Goal: Task Accomplishment & Management: Manage account settings

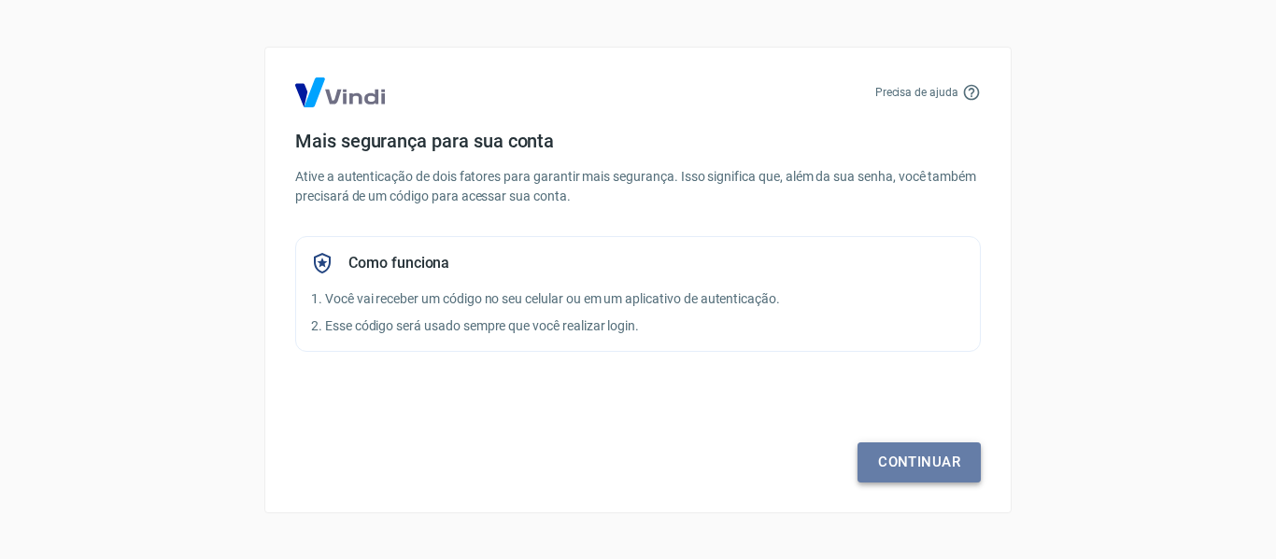
click at [928, 454] on link "Continuar" at bounding box center [918, 462] width 123 height 39
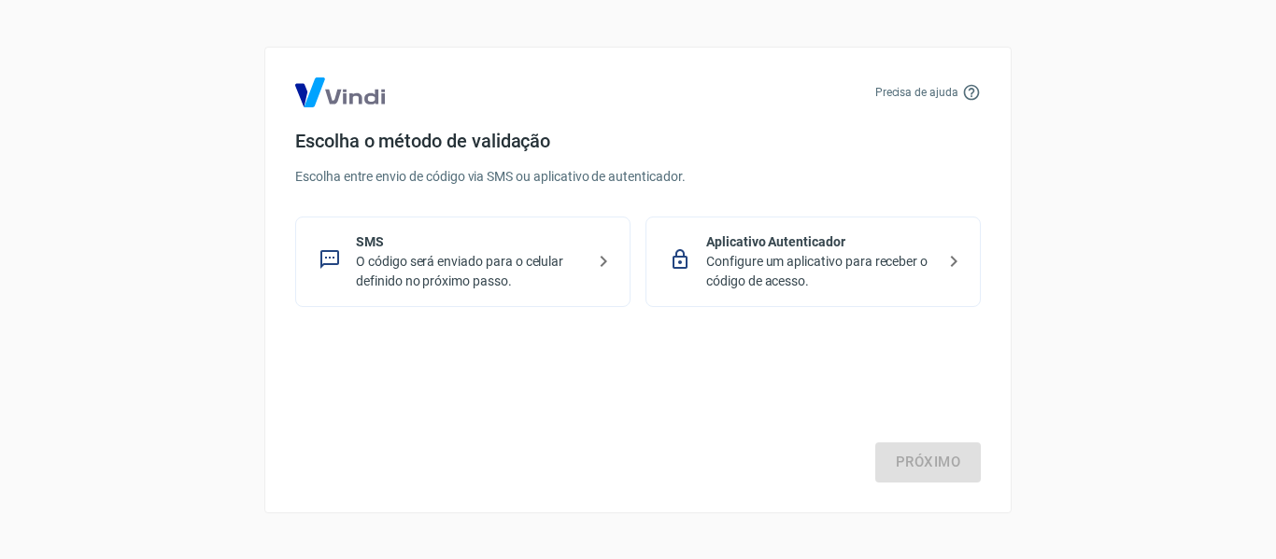
click at [425, 261] on p "O código será enviado para o celular definido no próximo passo." at bounding box center [470, 271] width 229 height 39
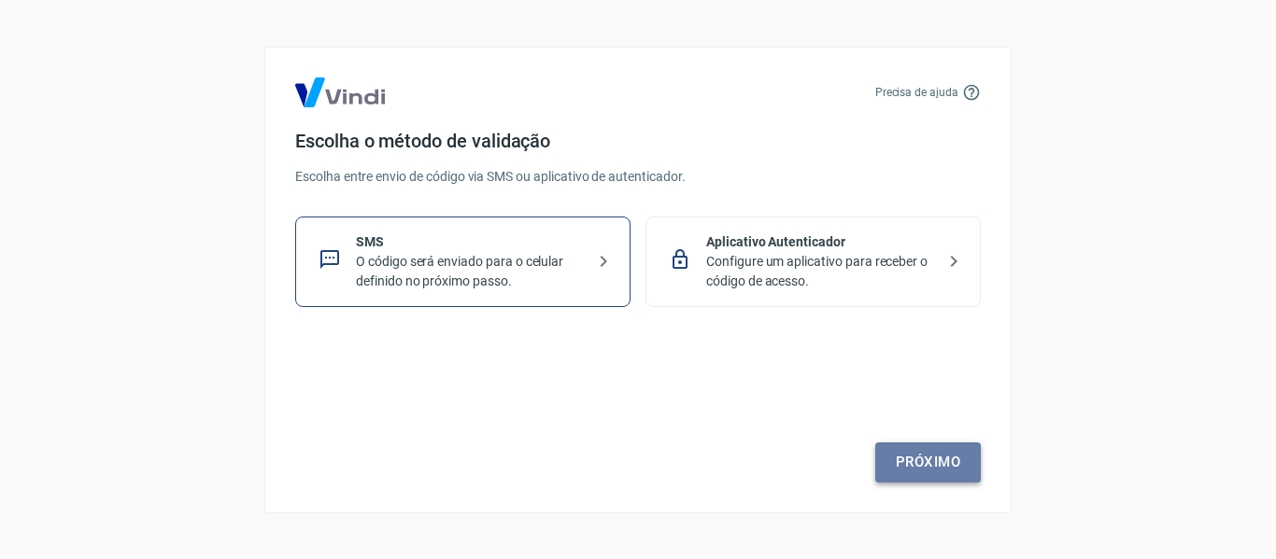
click at [958, 461] on link "Próximo" at bounding box center [928, 462] width 106 height 39
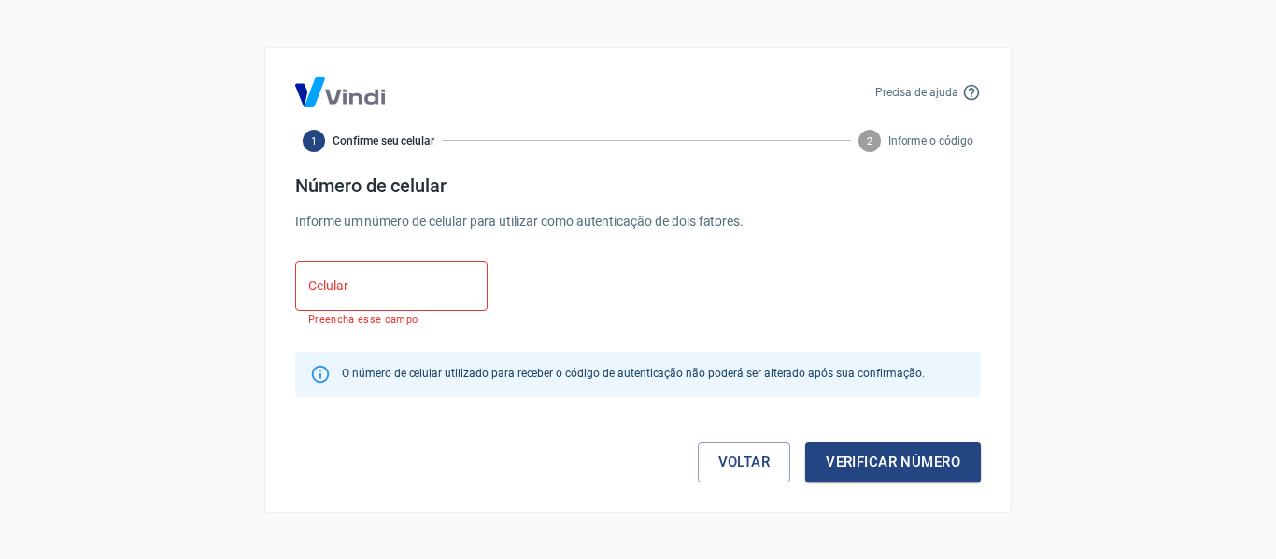
click at [397, 281] on input "Celular" at bounding box center [391, 287] width 192 height 50
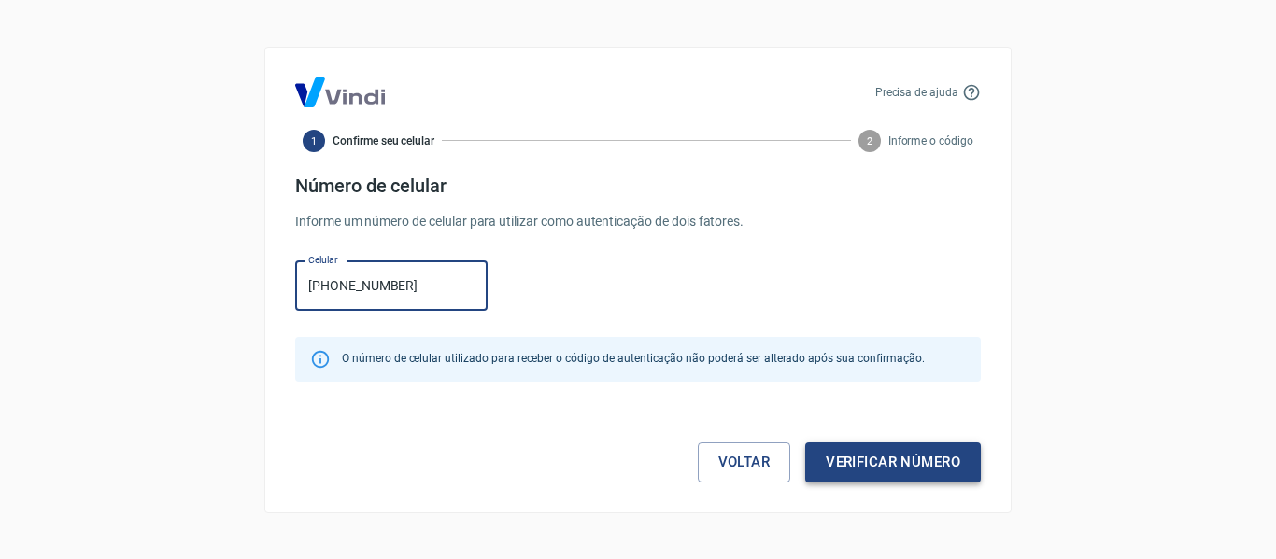
type input "[PHONE_NUMBER]"
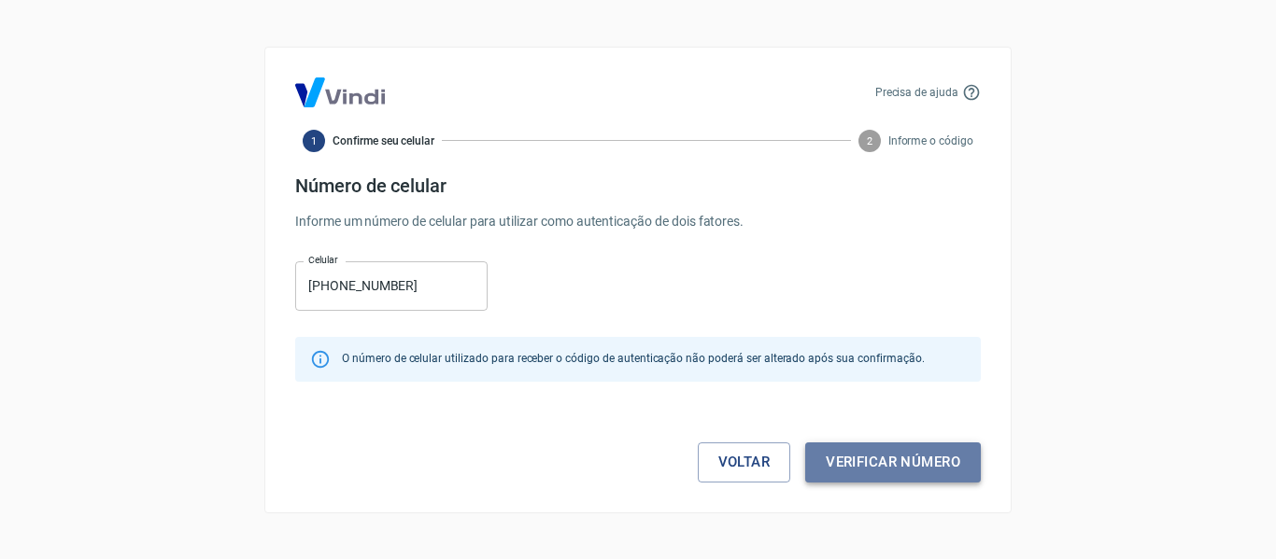
click at [891, 460] on button "Verificar número" at bounding box center [893, 462] width 176 height 39
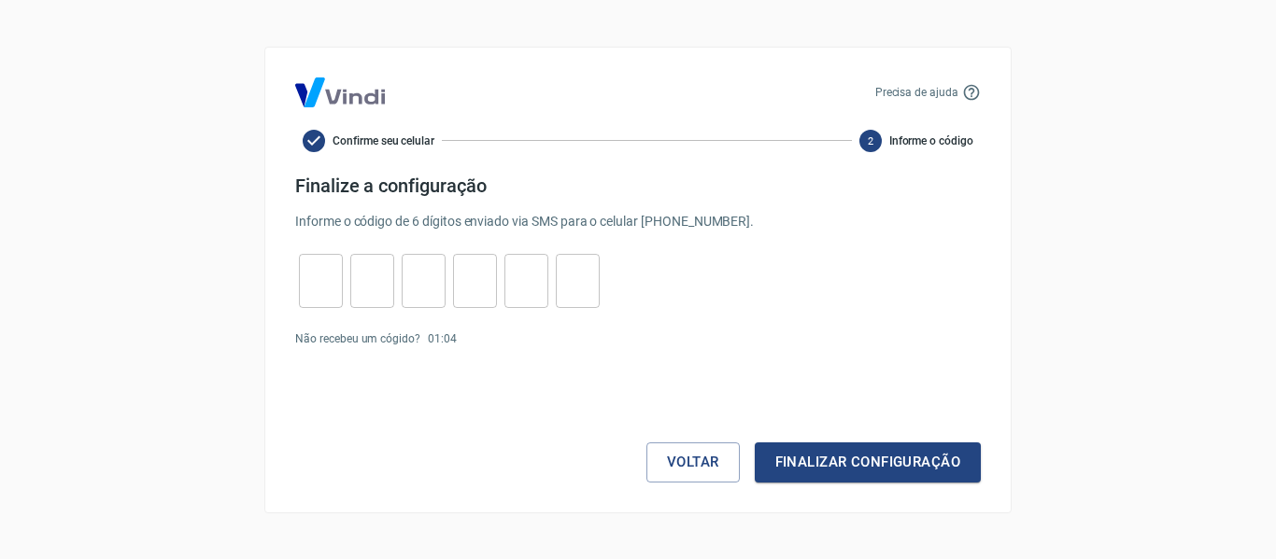
click at [331, 277] on input "tel" at bounding box center [321, 281] width 44 height 40
type input "2"
type input "5"
type input "6"
type input "9"
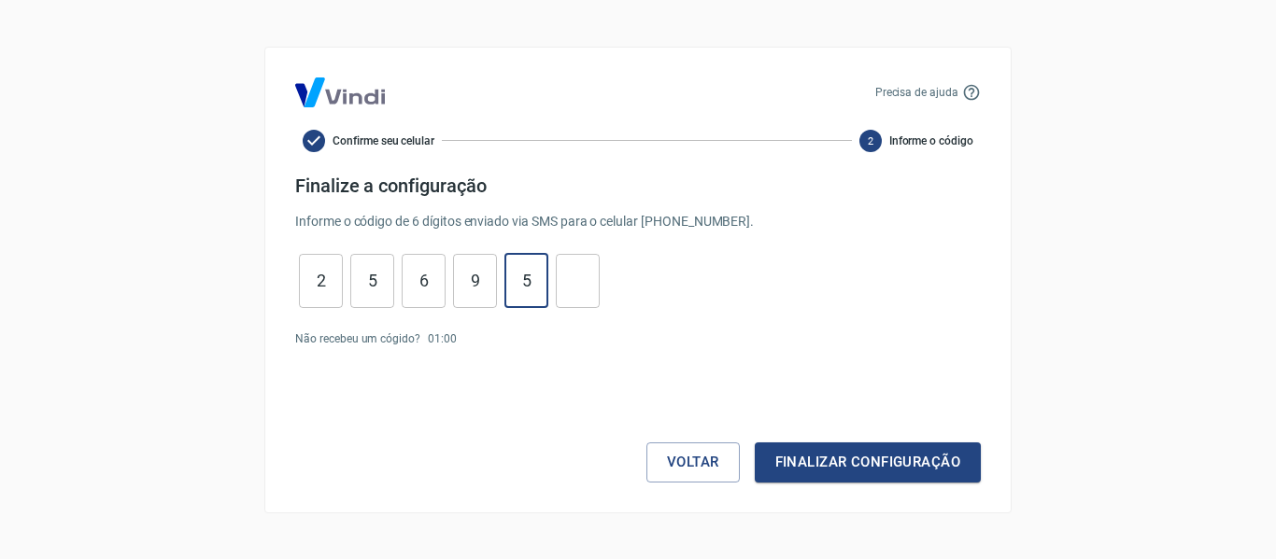
type input "5"
type input "4"
click at [869, 465] on button "Finalizar configuração" at bounding box center [868, 462] width 226 height 39
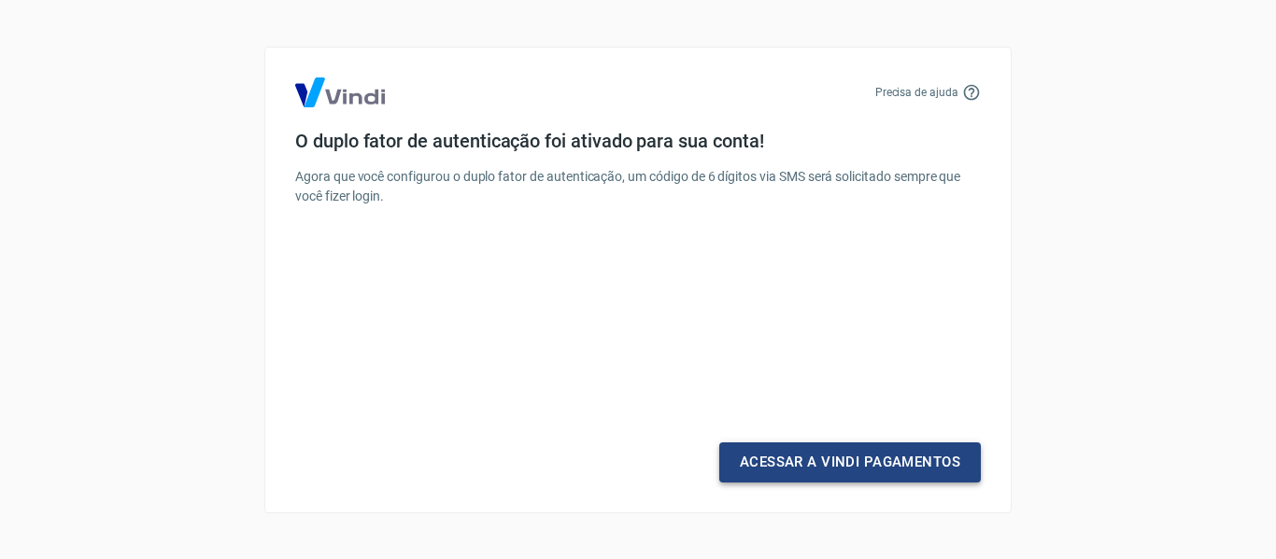
click at [859, 462] on link "Acessar a Vindi Pagamentos" at bounding box center [850, 462] width 262 height 39
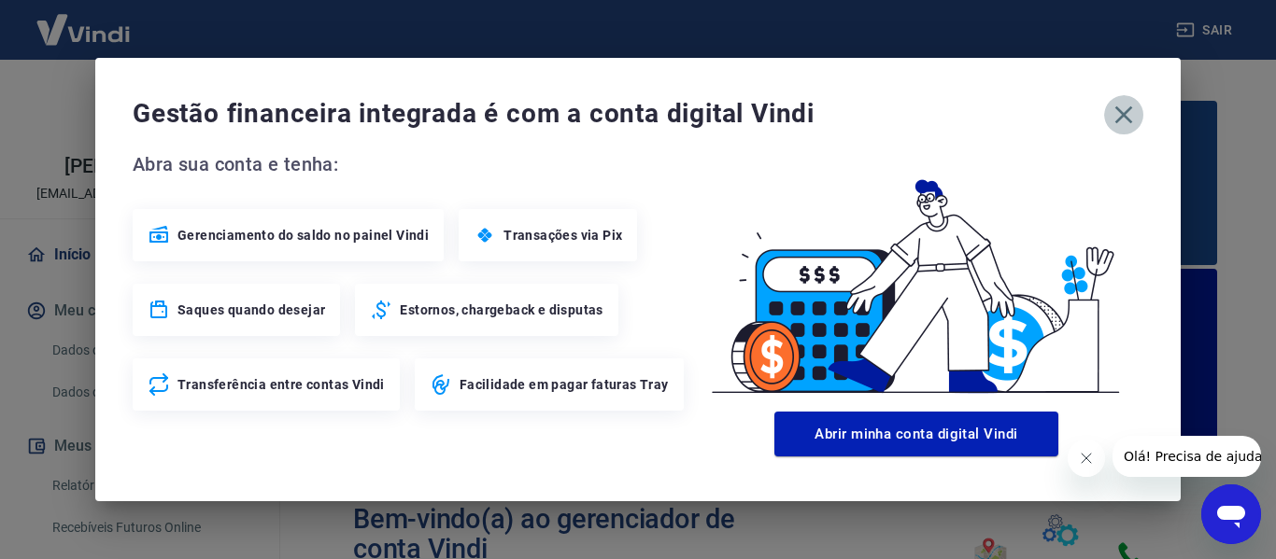
click at [1125, 109] on icon "button" at bounding box center [1124, 115] width 30 height 30
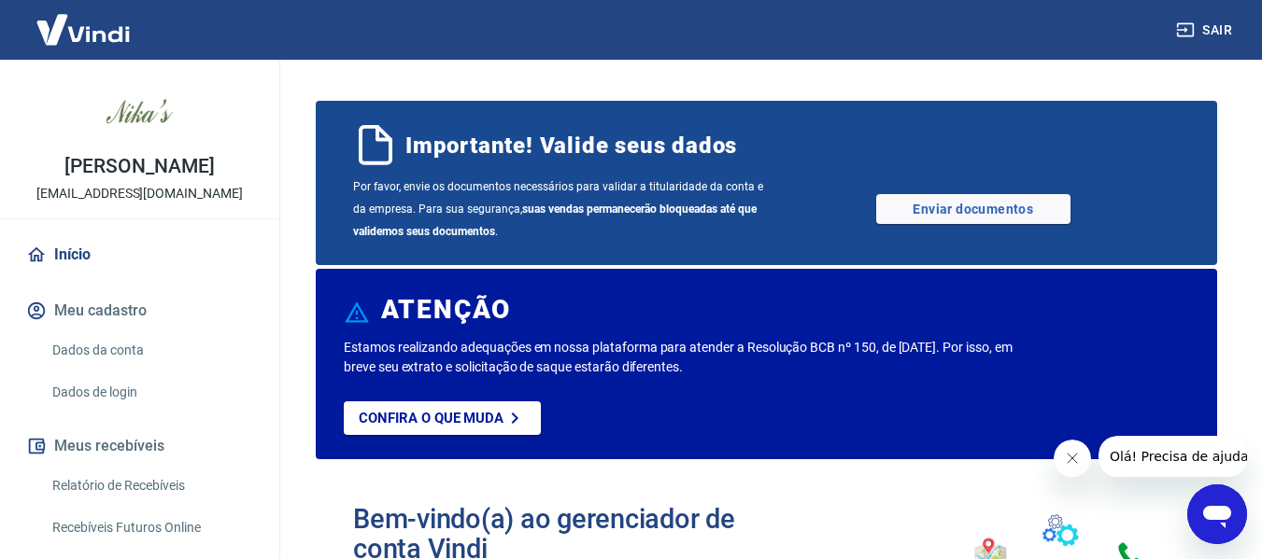
scroll to position [93, 0]
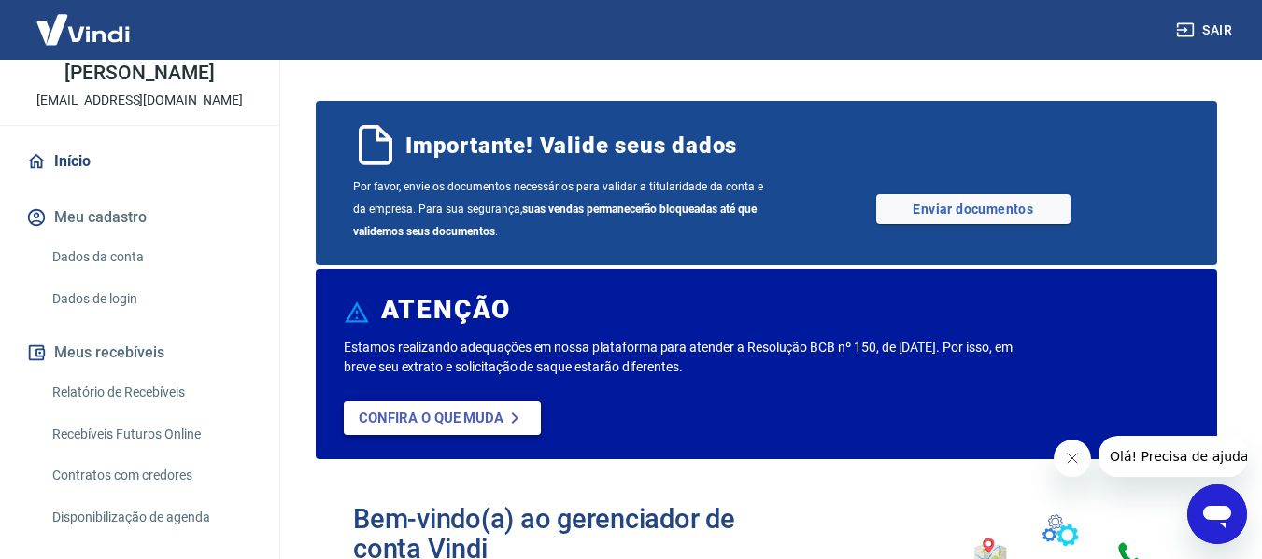
click at [452, 417] on p "Confira o que muda" at bounding box center [431, 418] width 145 height 17
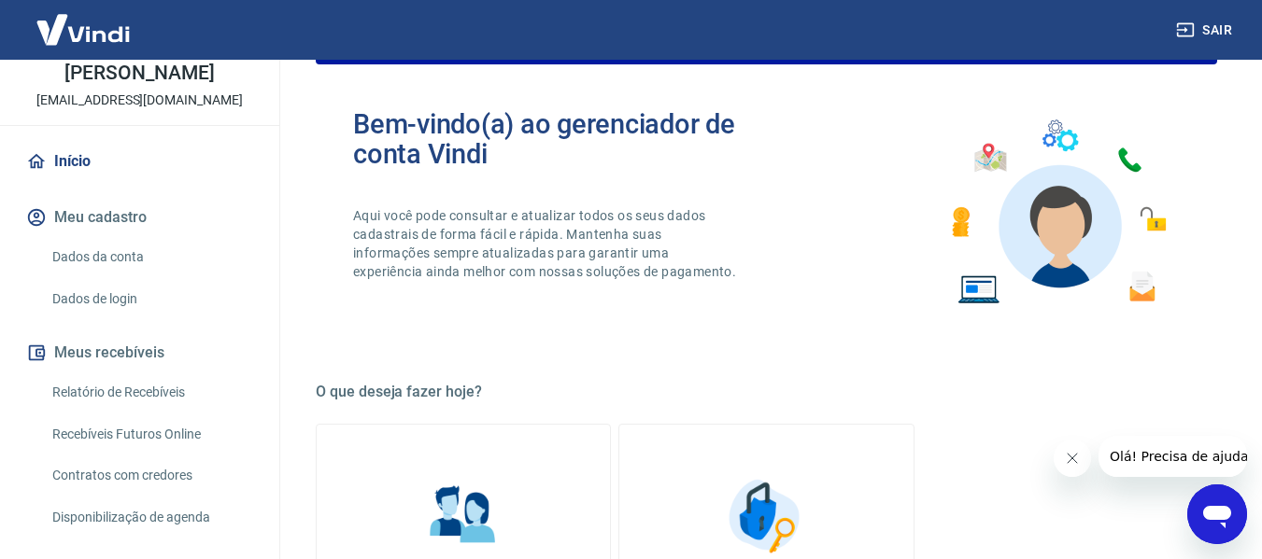
scroll to position [187, 0]
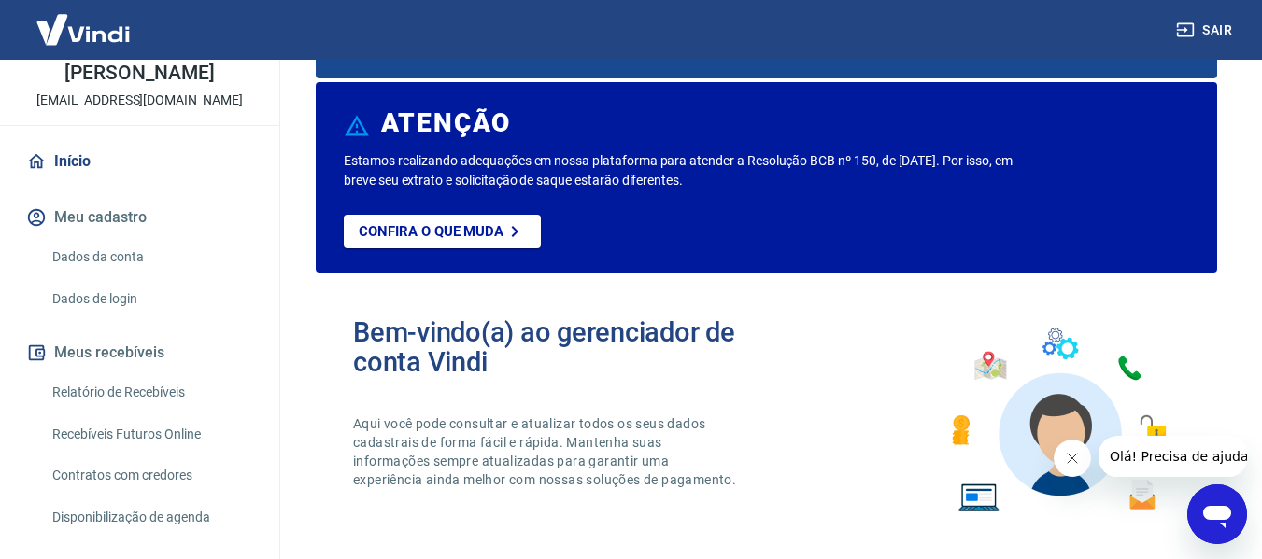
click at [101, 394] on link "Relatório de Recebíveis" at bounding box center [151, 393] width 212 height 38
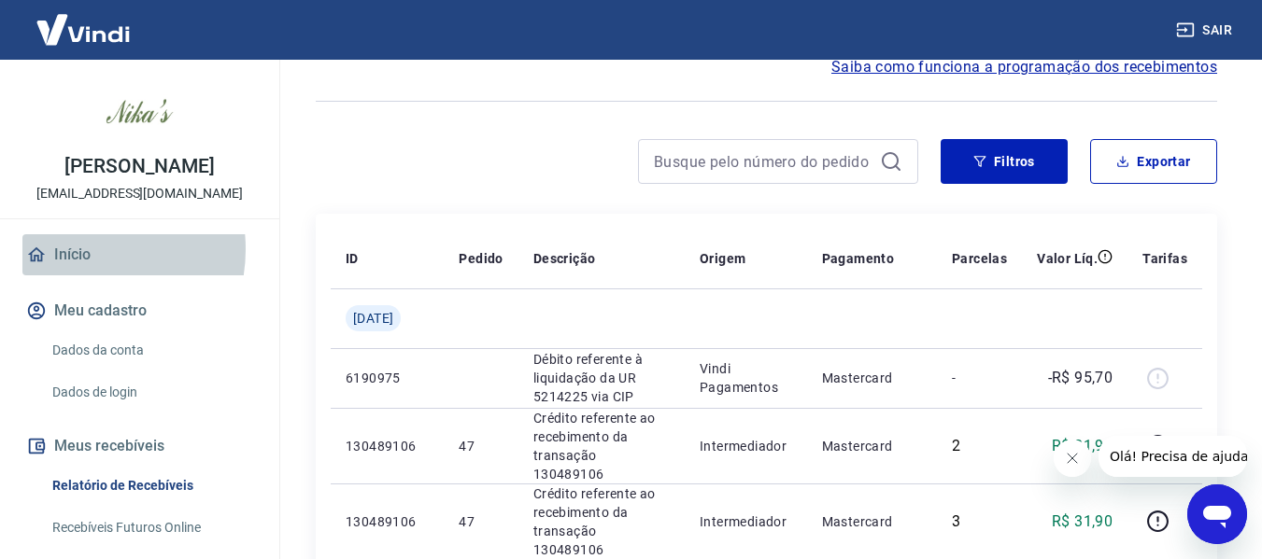
click at [73, 249] on link "Início" at bounding box center [139, 254] width 234 height 41
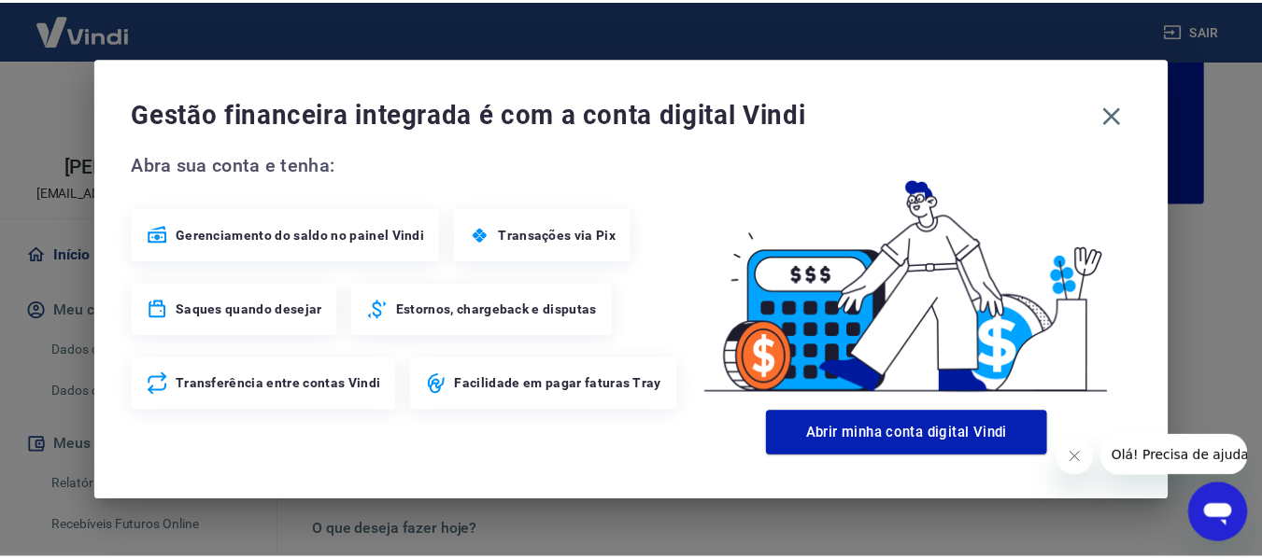
scroll to position [262, 0]
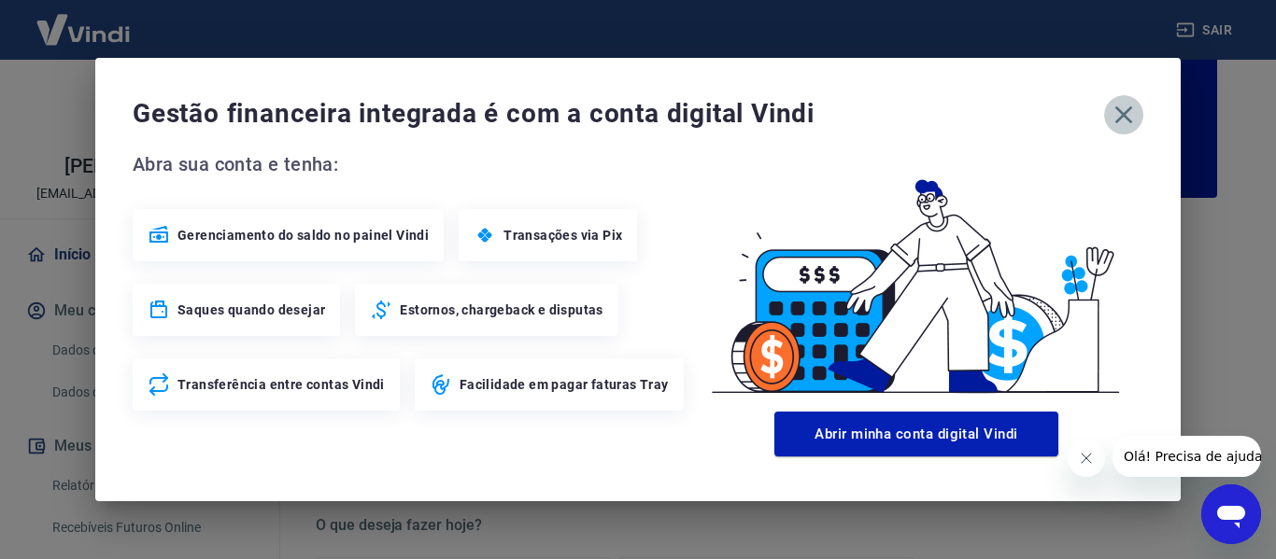
click at [1120, 115] on icon "button" at bounding box center [1124, 115] width 30 height 30
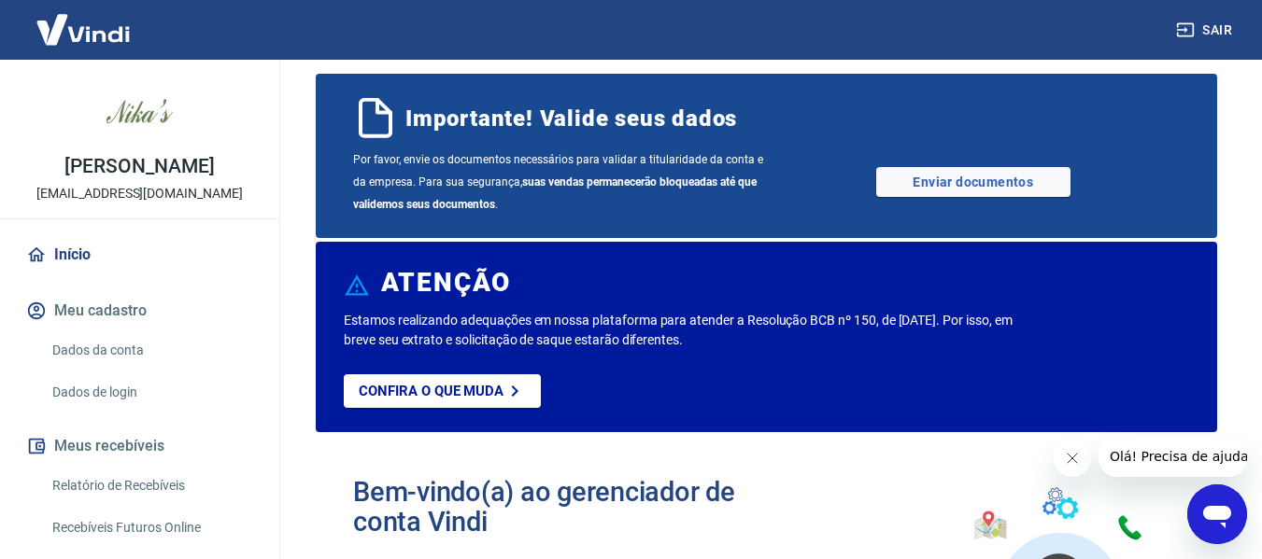
scroll to position [0, 0]
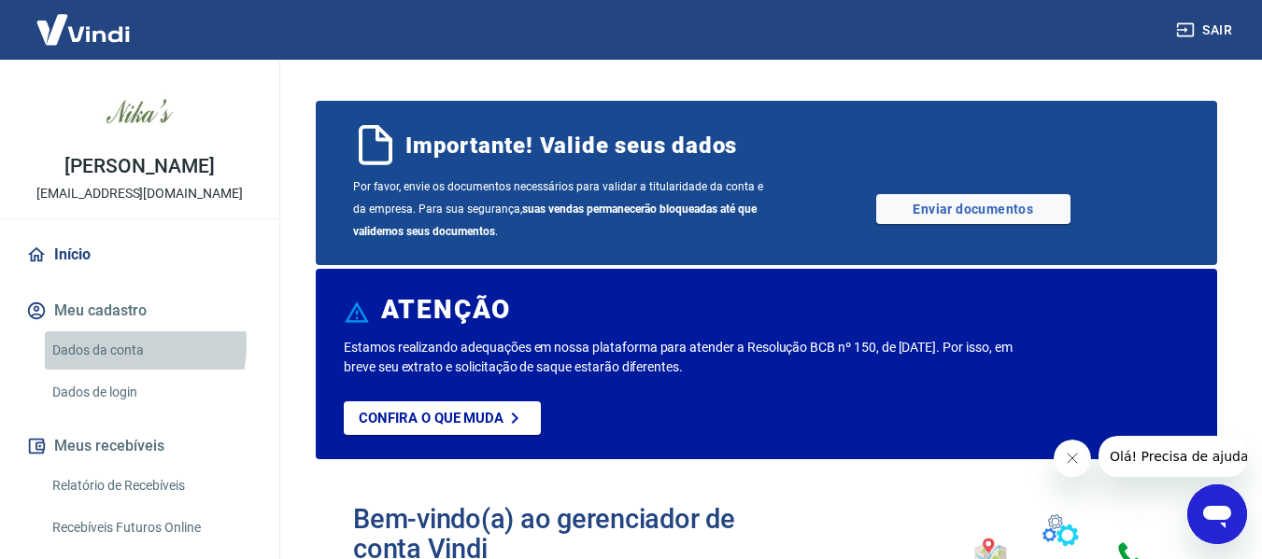
click at [93, 344] on link "Dados da conta" at bounding box center [151, 351] width 212 height 38
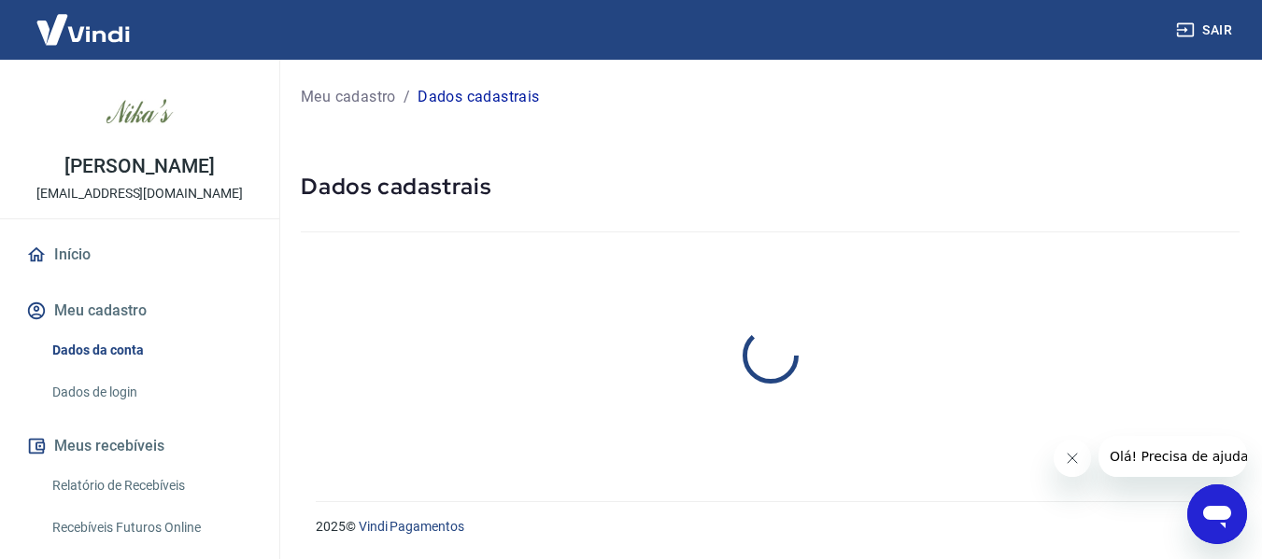
select select "SP"
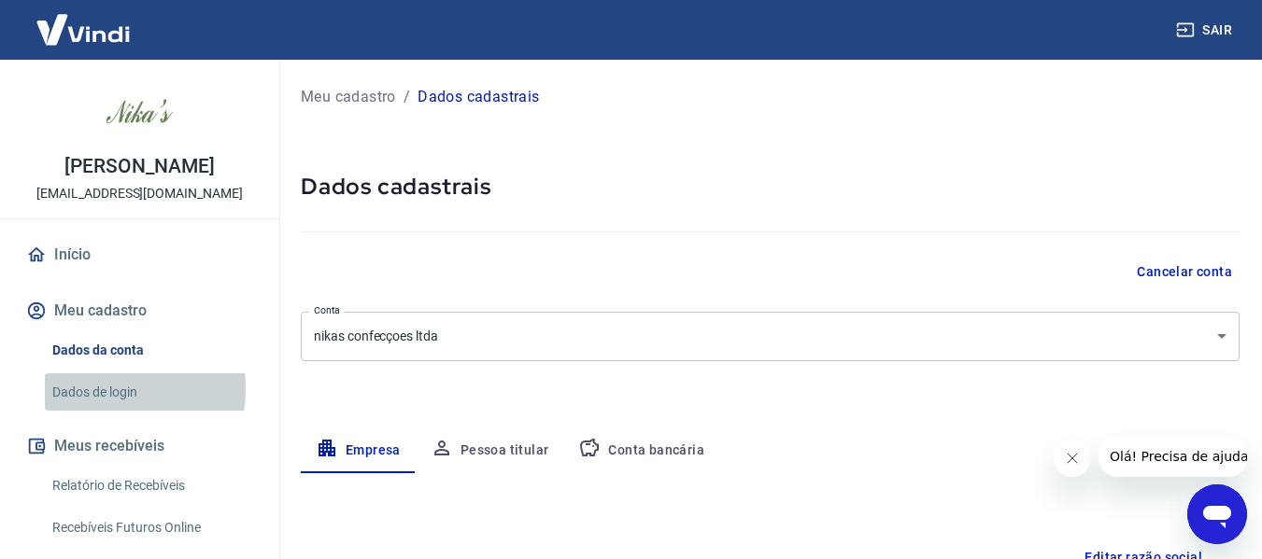
click at [100, 389] on link "Dados de login" at bounding box center [151, 393] width 212 height 38
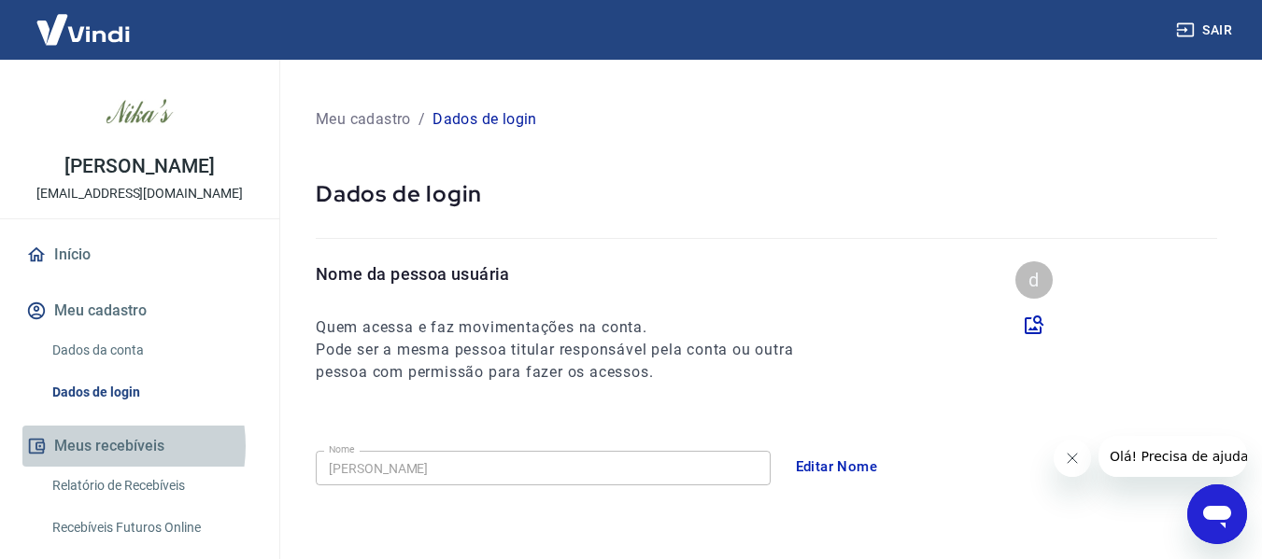
click at [96, 446] on button "Meus recebíveis" at bounding box center [139, 446] width 234 height 41
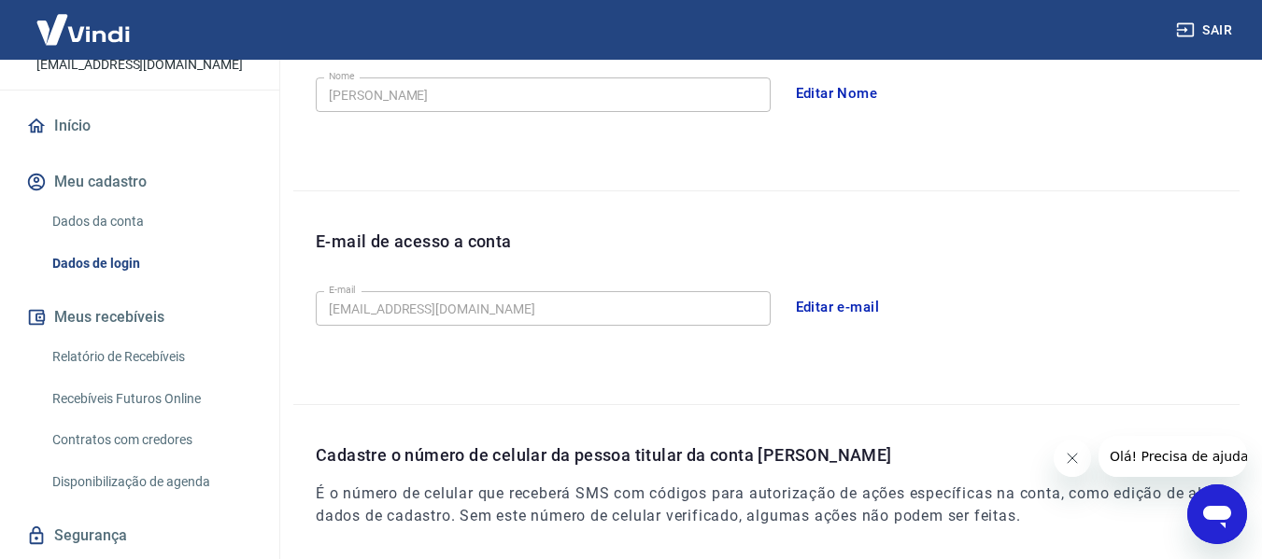
scroll to position [182, 0]
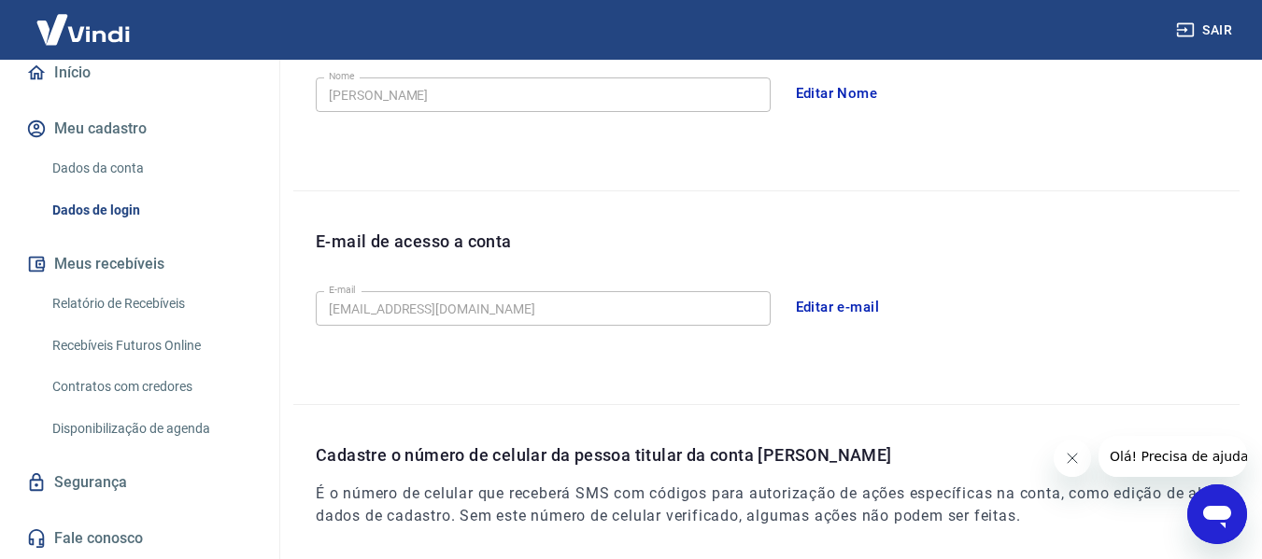
click at [140, 346] on link "Recebíveis Futuros Online" at bounding box center [151, 346] width 212 height 38
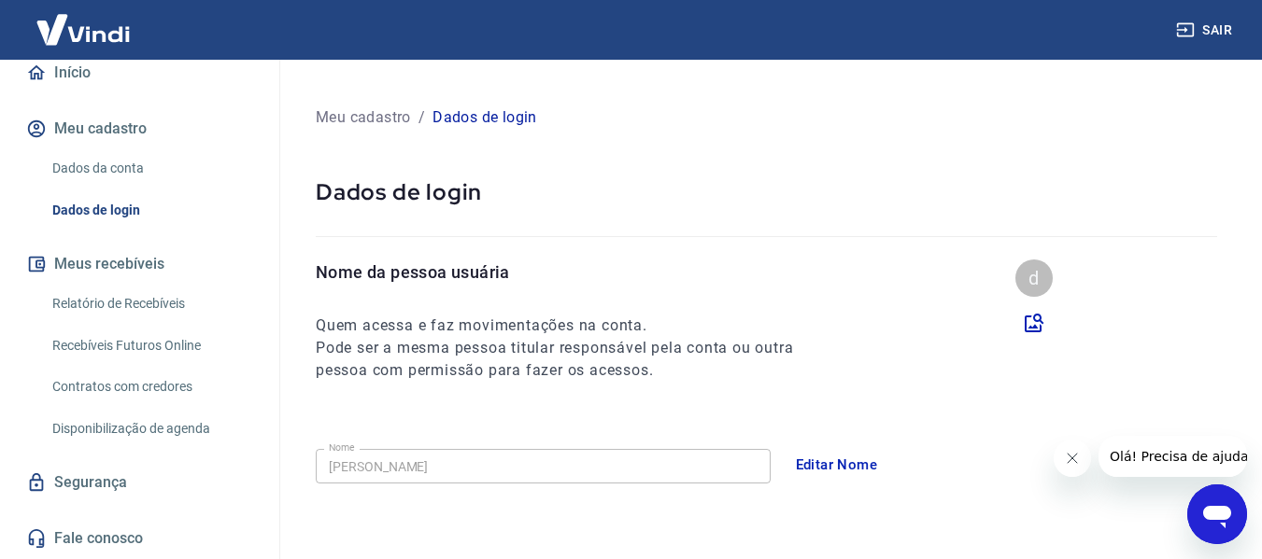
scroll to position [0, 0]
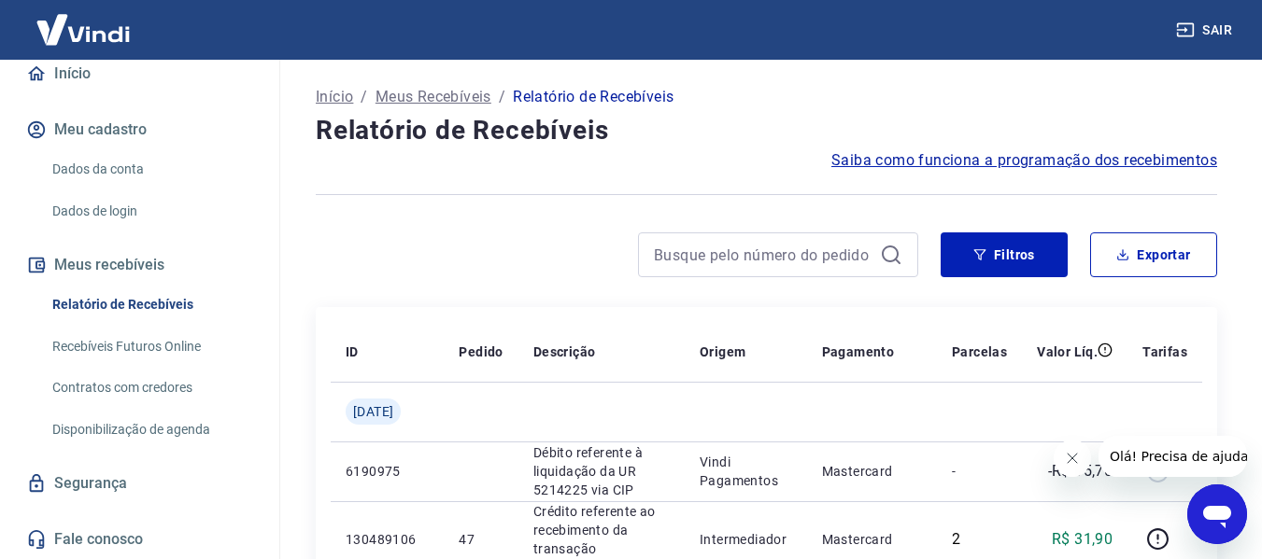
scroll to position [182, 0]
click at [117, 347] on link "Recebíveis Futuros Online" at bounding box center [151, 346] width 212 height 38
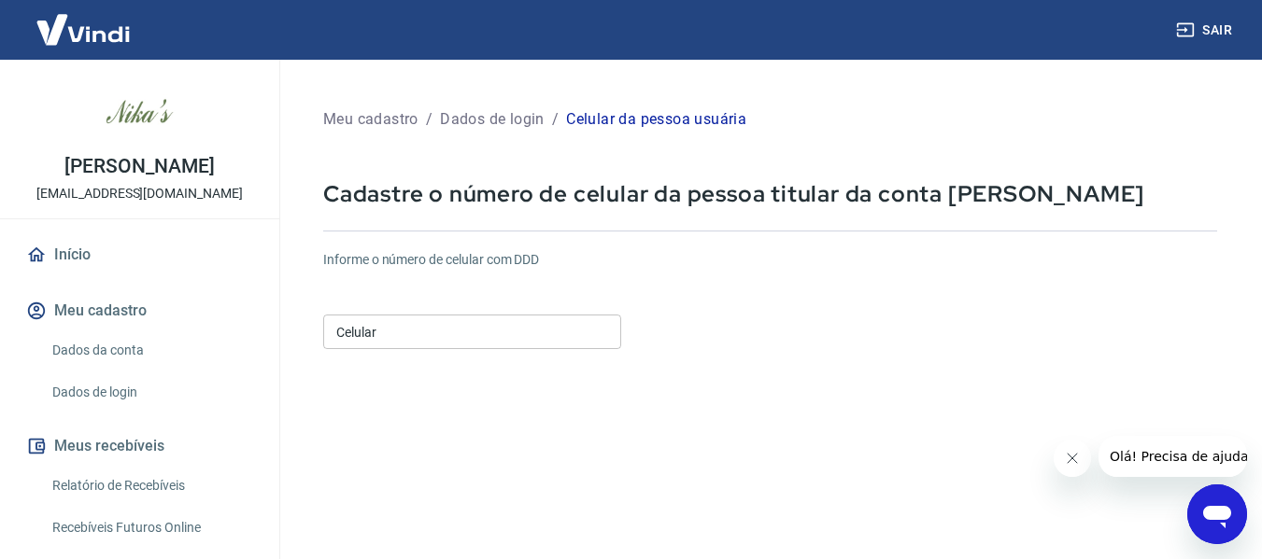
click at [425, 264] on h6 "Informe o número de celular com DDD" at bounding box center [770, 260] width 894 height 20
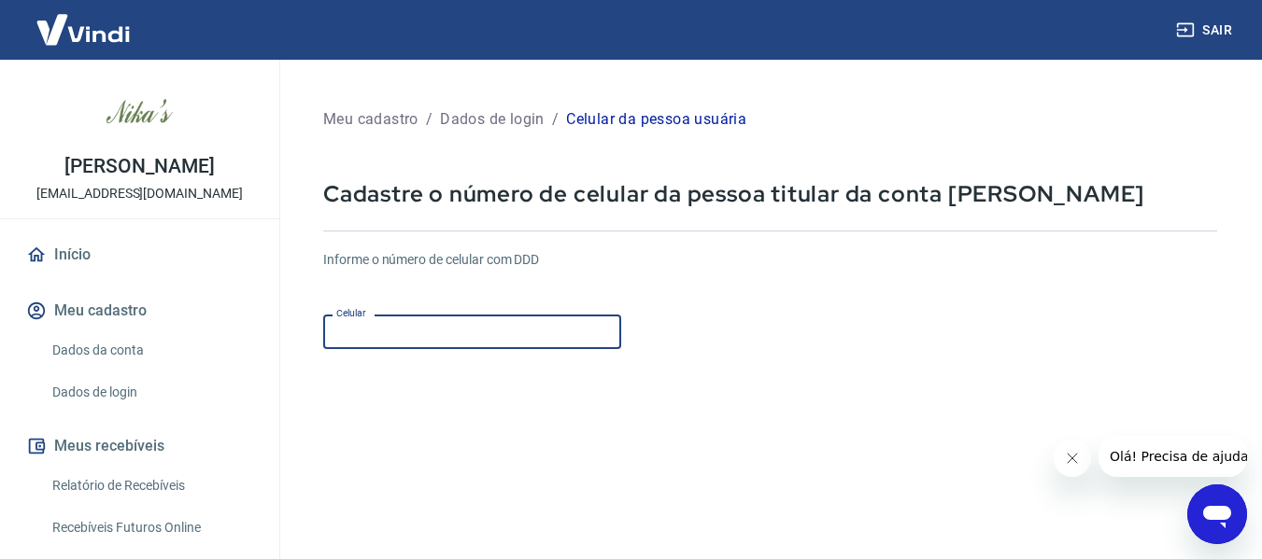
click at [429, 338] on input "Celular" at bounding box center [472, 332] width 298 height 35
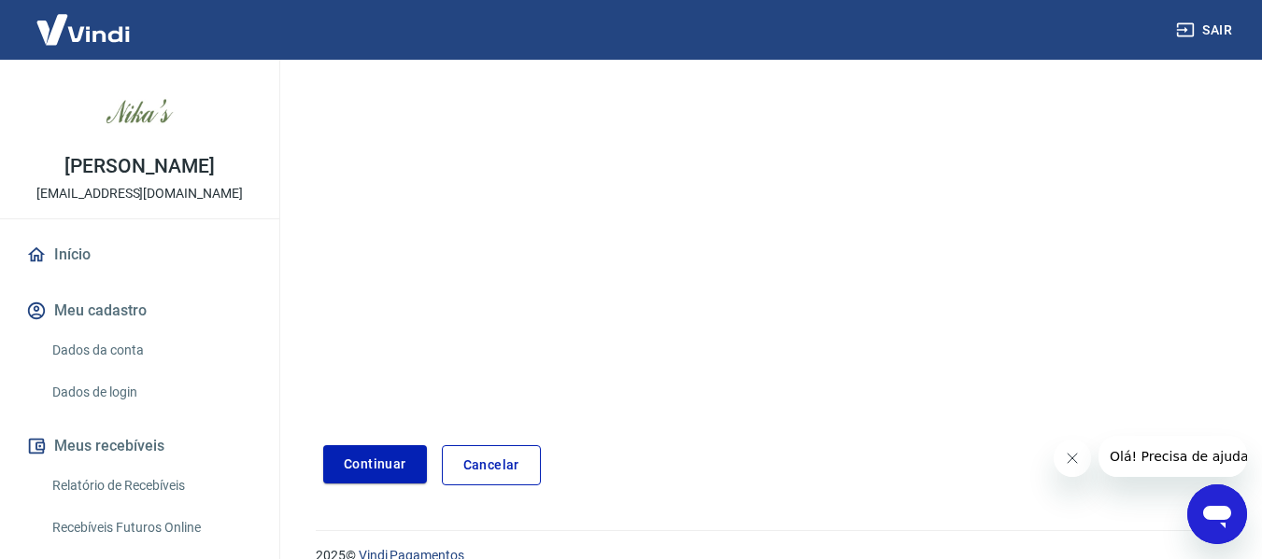
scroll to position [325, 0]
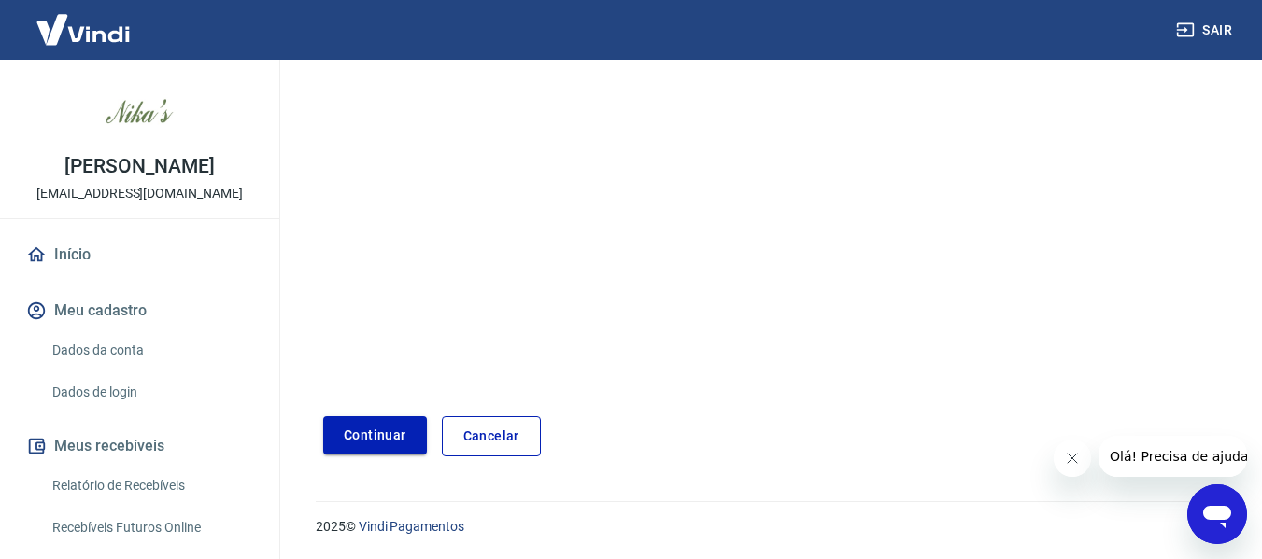
type input "[PHONE_NUMBER]"
click at [386, 432] on button "Continuar" at bounding box center [375, 436] width 104 height 38
click at [369, 431] on button "Continuar" at bounding box center [375, 436] width 104 height 38
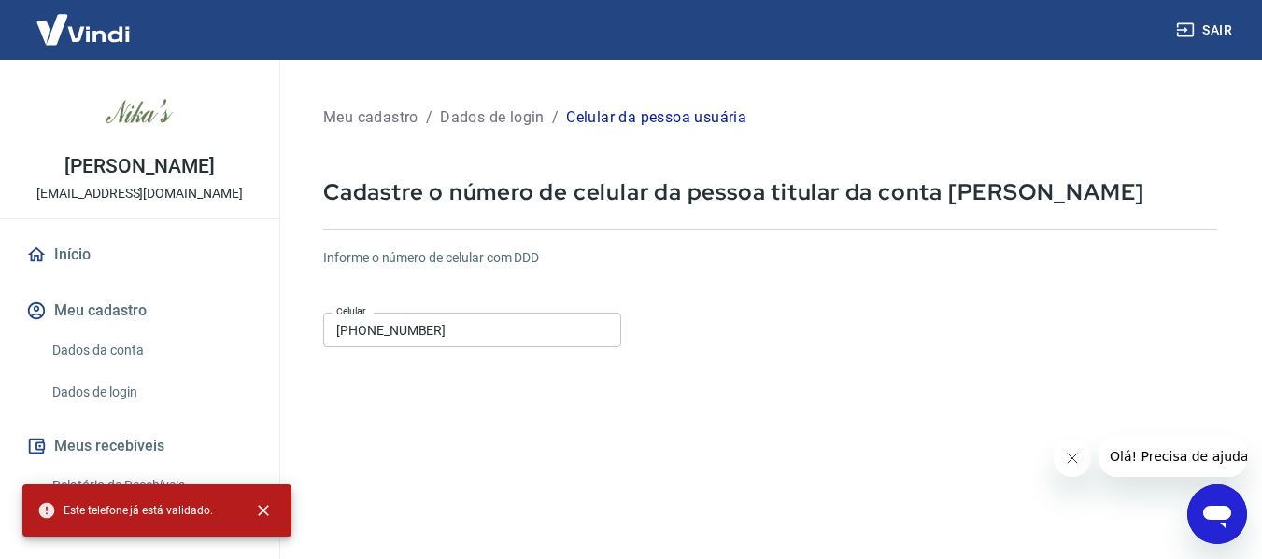
scroll to position [0, 0]
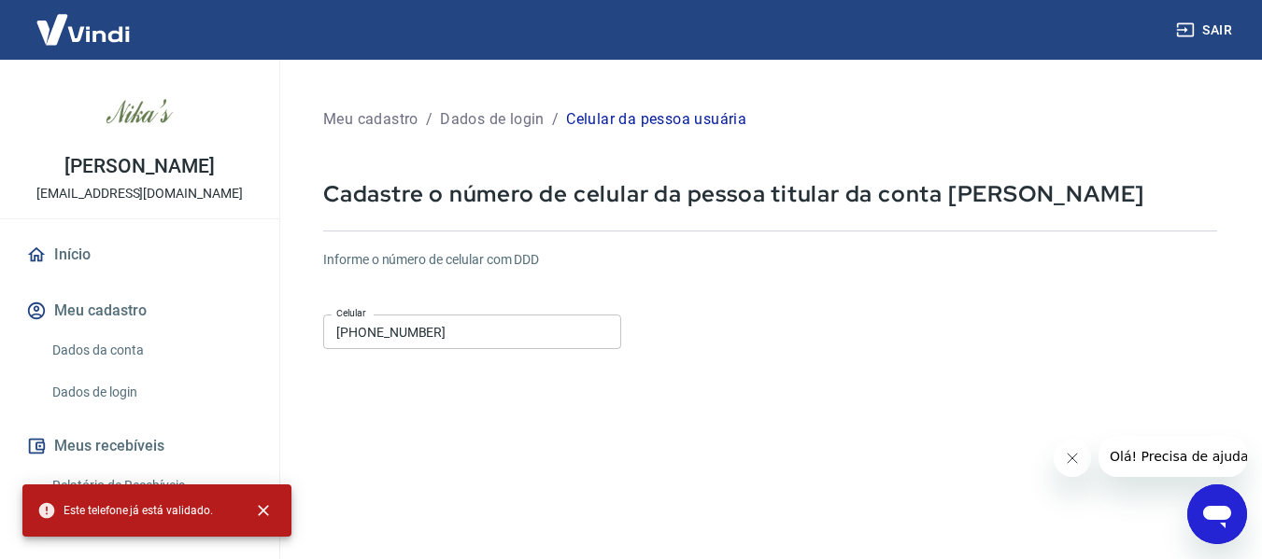
drag, startPoint x: 405, startPoint y: 243, endPoint x: 400, endPoint y: 254, distance: 12.5
click at [405, 244] on form "Informe o número de celular com DDD Celular (11) 97282-9494 Celular Continuar C…" at bounding box center [770, 508] width 894 height 546
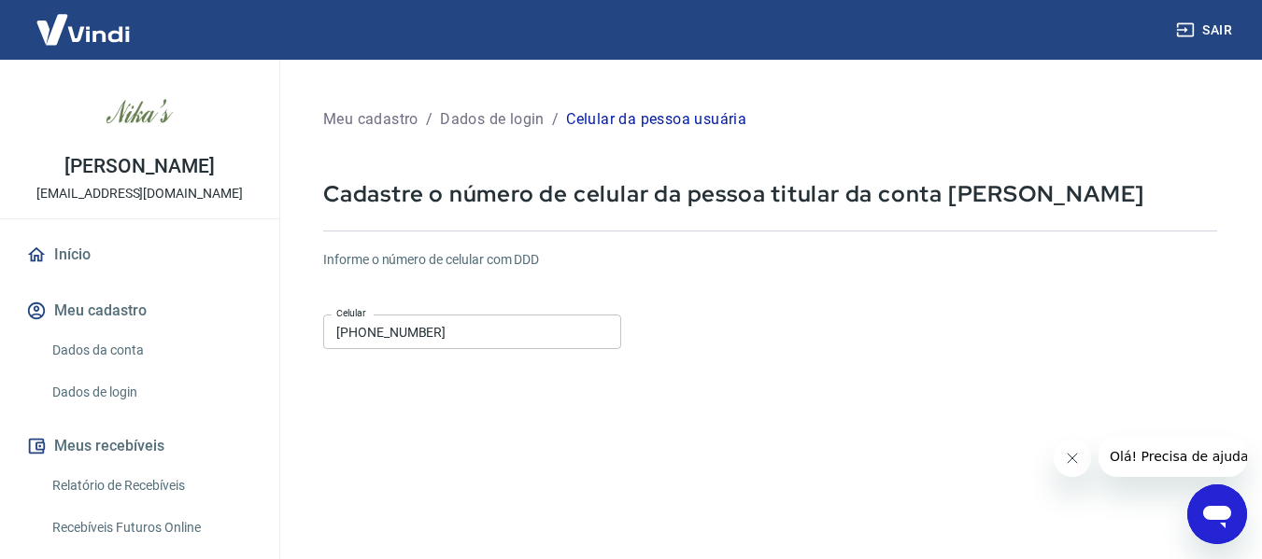
click at [400, 256] on h6 "Informe o número de celular com DDD" at bounding box center [770, 260] width 894 height 20
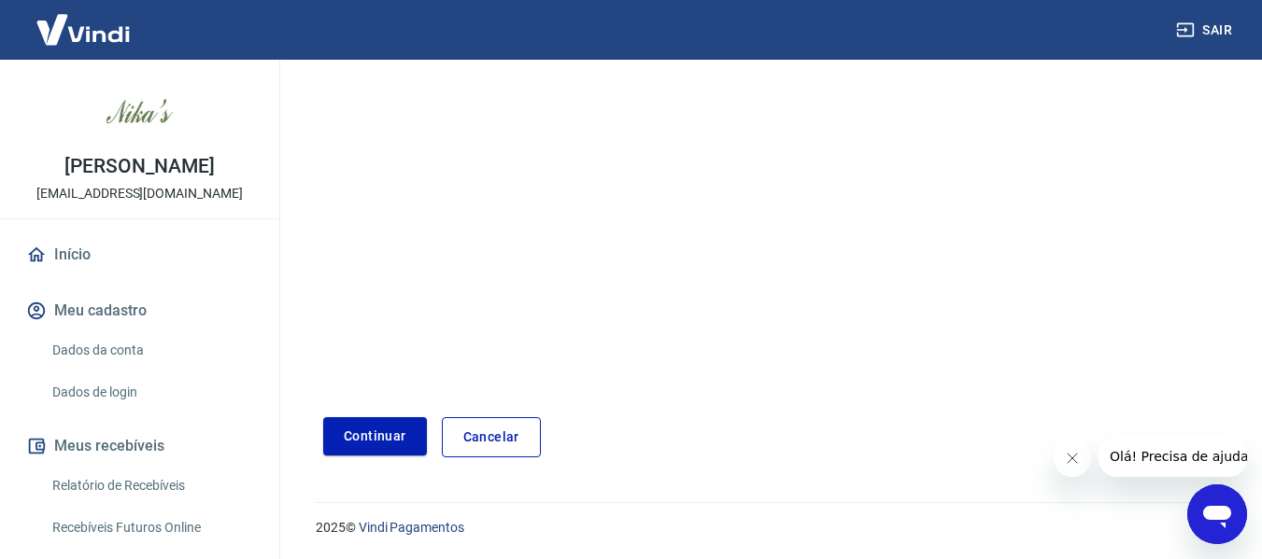
scroll to position [325, 0]
click at [379, 422] on button "Continuar" at bounding box center [375, 436] width 104 height 38
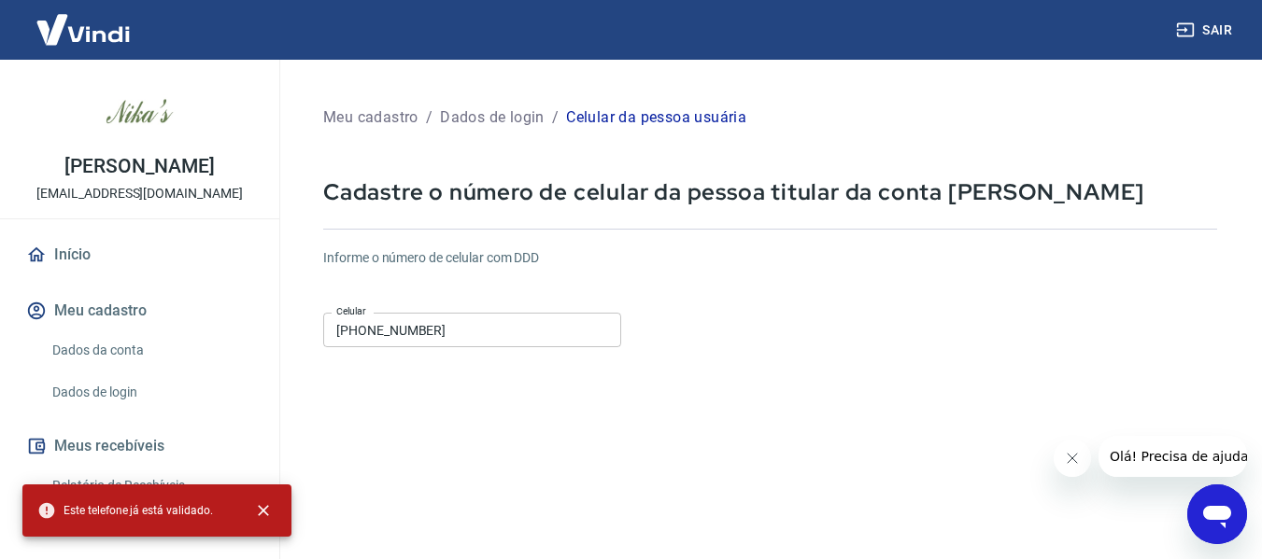
scroll to position [0, 0]
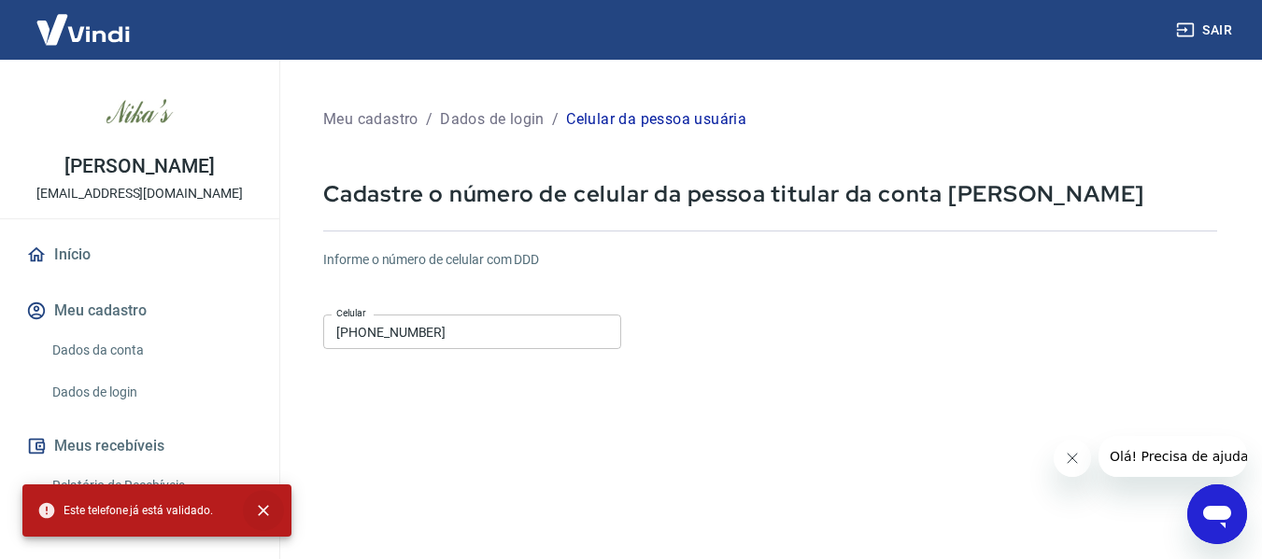
click at [262, 510] on icon "close" at bounding box center [263, 510] width 11 height 11
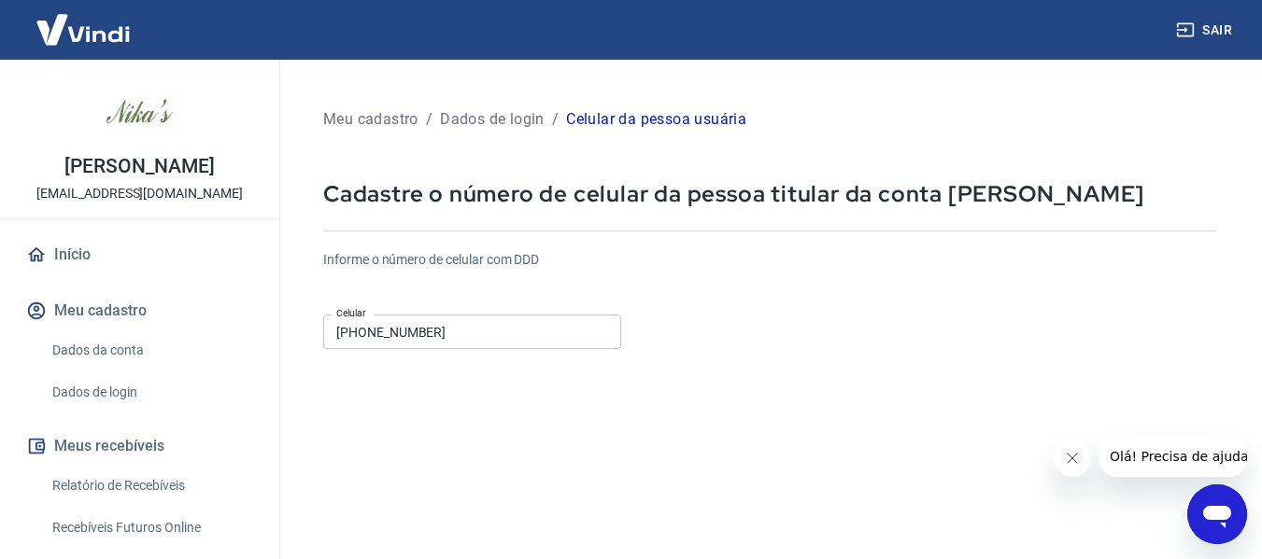
click at [79, 254] on link "Início" at bounding box center [139, 254] width 234 height 41
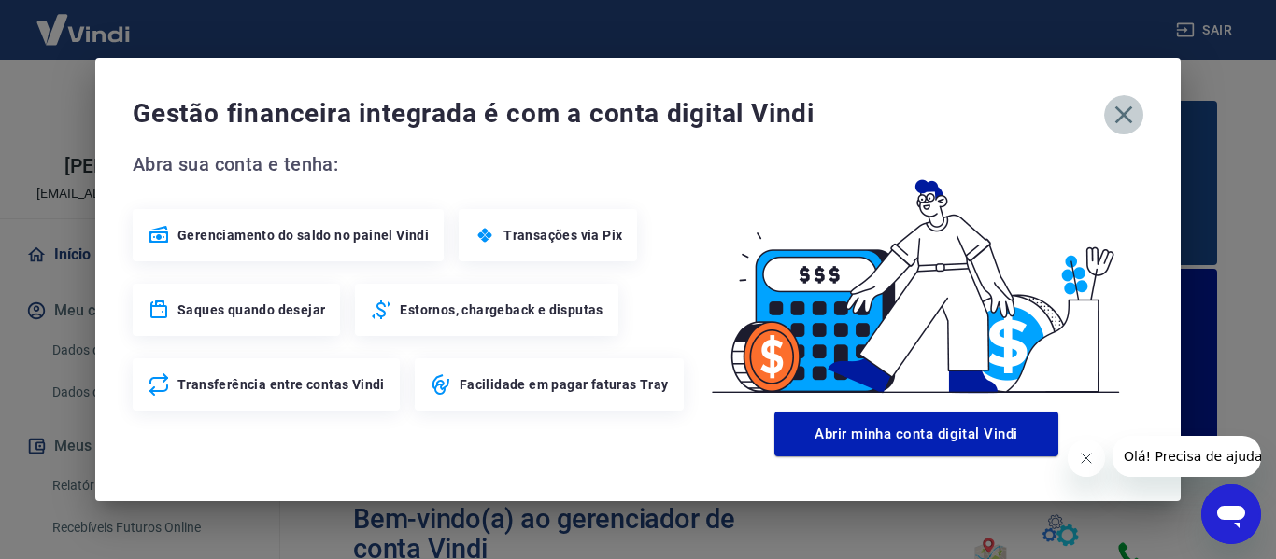
click at [1126, 112] on icon "button" at bounding box center [1124, 115] width 18 height 18
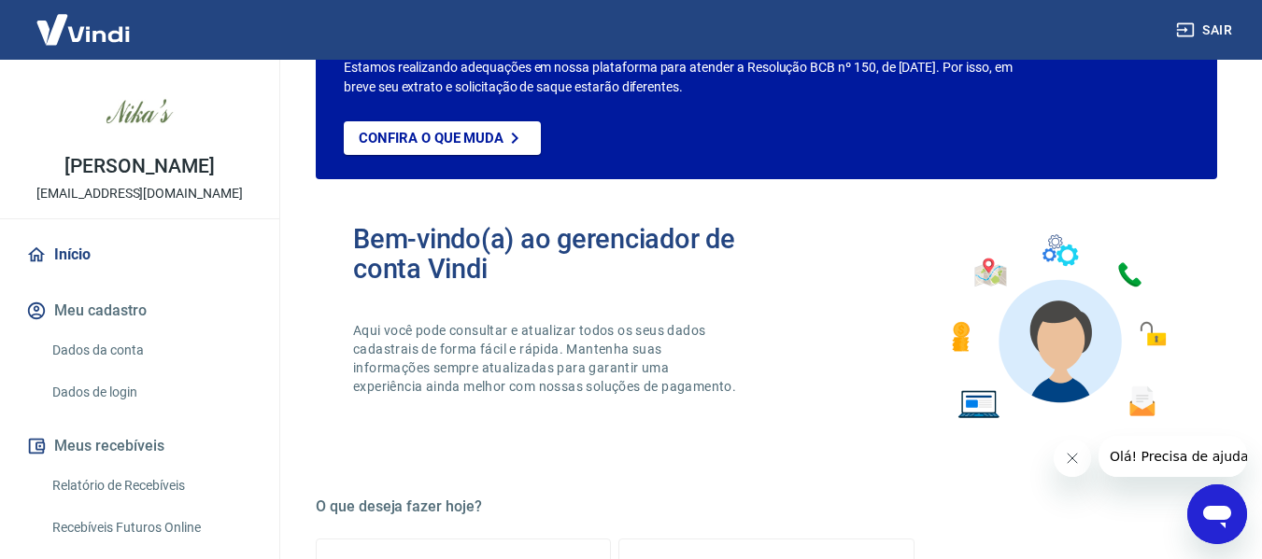
scroll to position [93, 0]
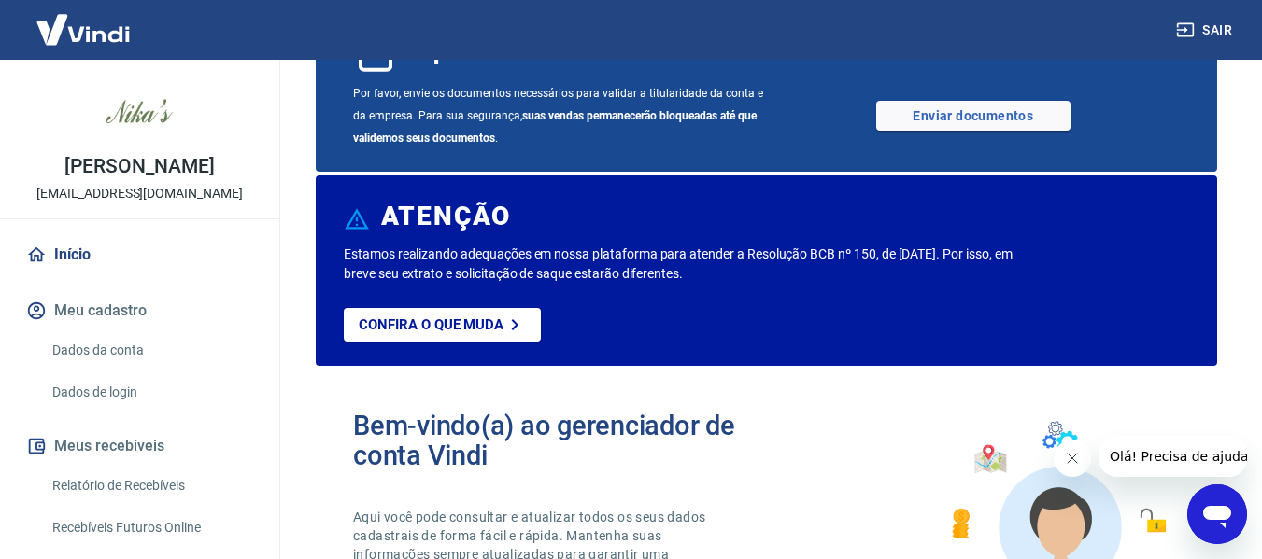
click at [148, 527] on link "Recebíveis Futuros Online" at bounding box center [151, 528] width 212 height 38
